Goal: Navigation & Orientation: Find specific page/section

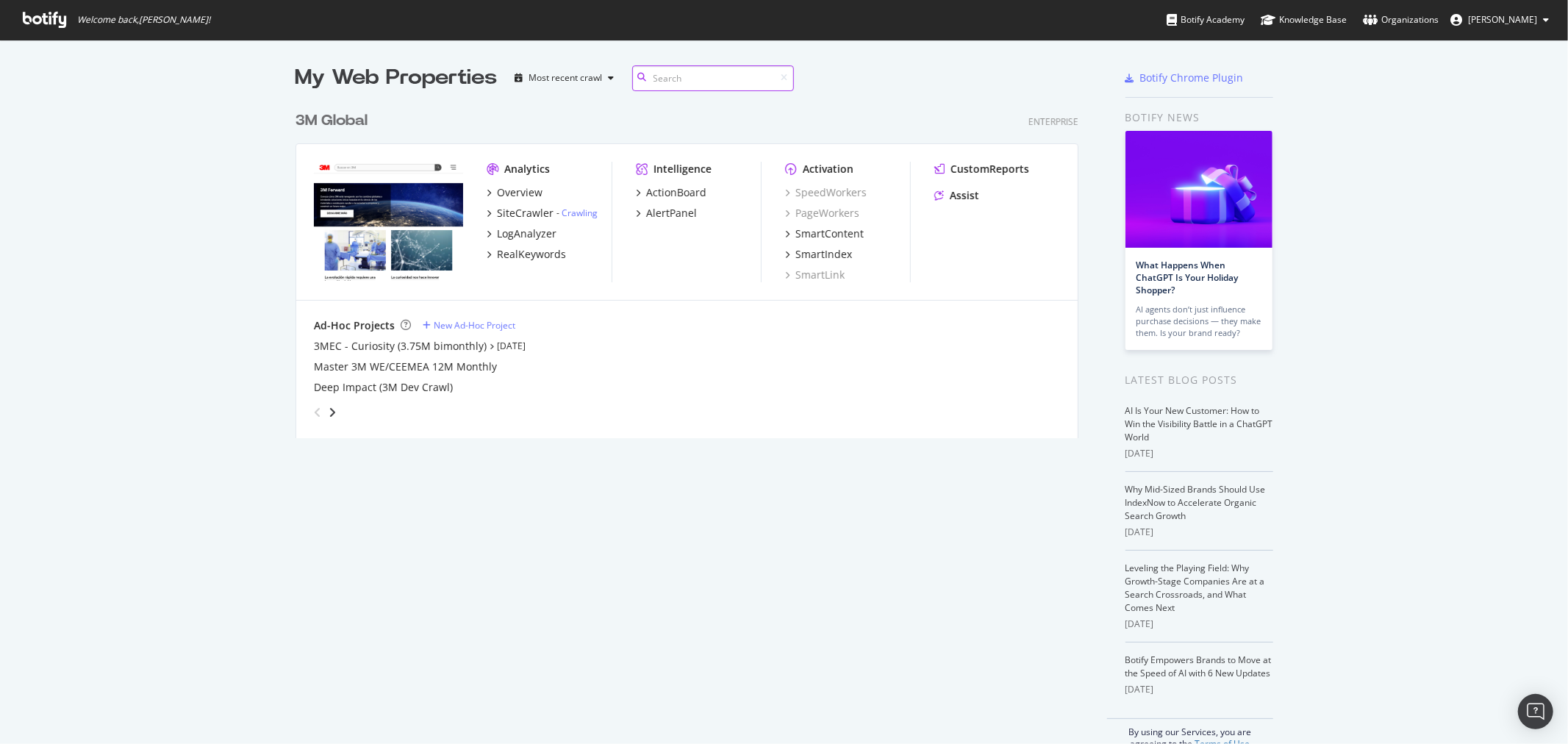
scroll to position [333, 782]
click at [319, 122] on div "3M Global" at bounding box center [331, 121] width 72 height 22
